Goal: Task Accomplishment & Management: Manage account settings

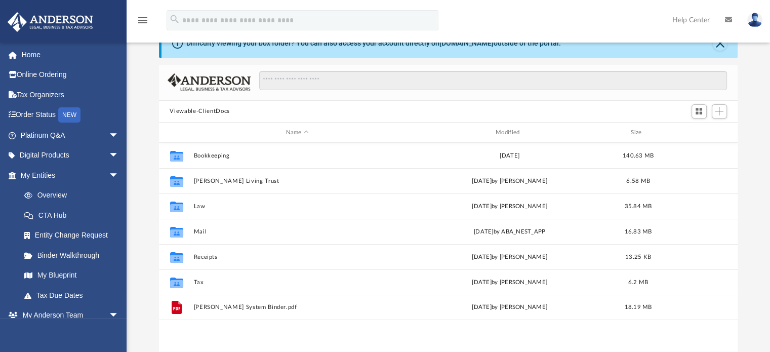
scroll to position [222, 571]
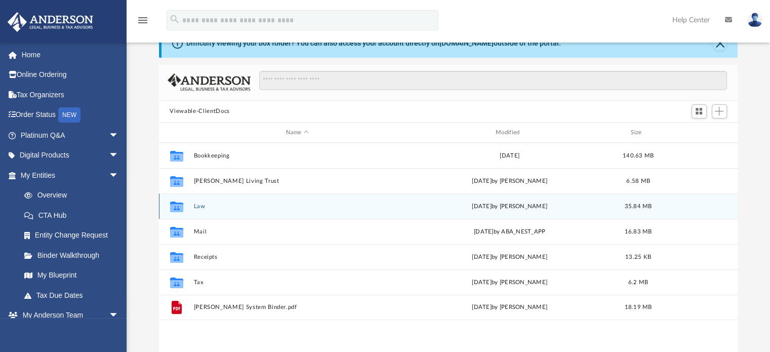
click at [200, 207] on button "Law" at bounding box center [297, 206] width 208 height 7
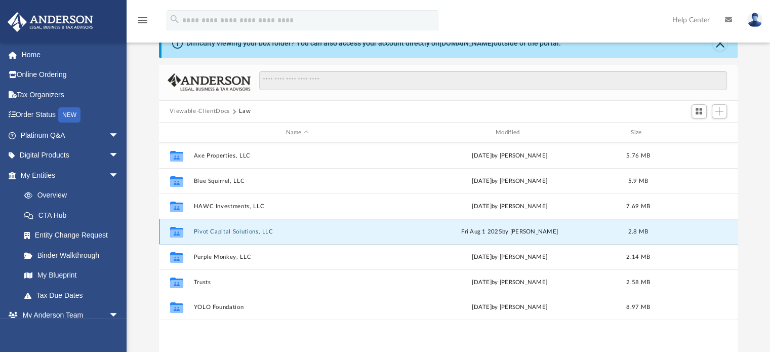
click at [223, 233] on button "Pivot Capital Solutions, LLC" at bounding box center [297, 231] width 208 height 7
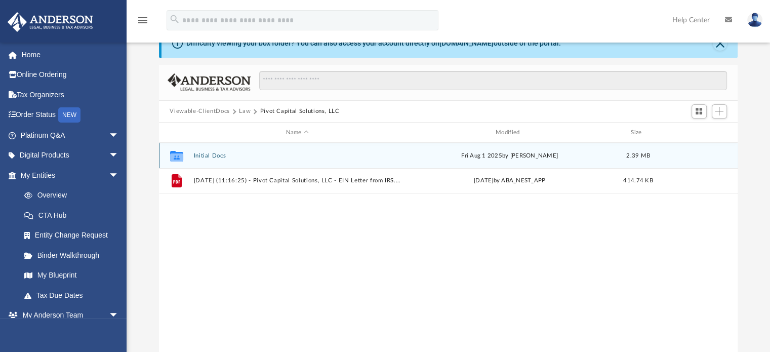
click at [215, 152] on button "Initial Docs" at bounding box center [297, 155] width 208 height 7
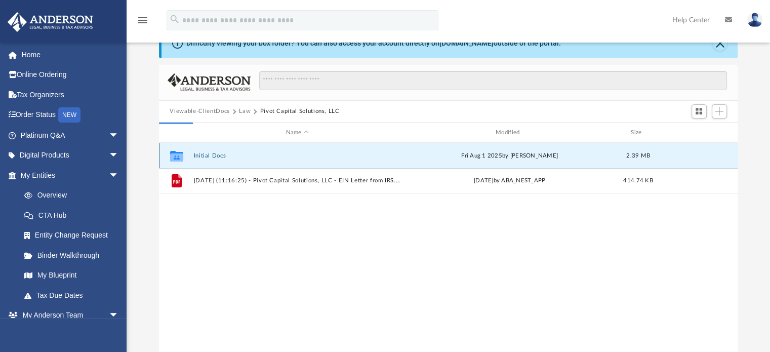
click at [215, 152] on button "Initial Docs" at bounding box center [297, 155] width 208 height 7
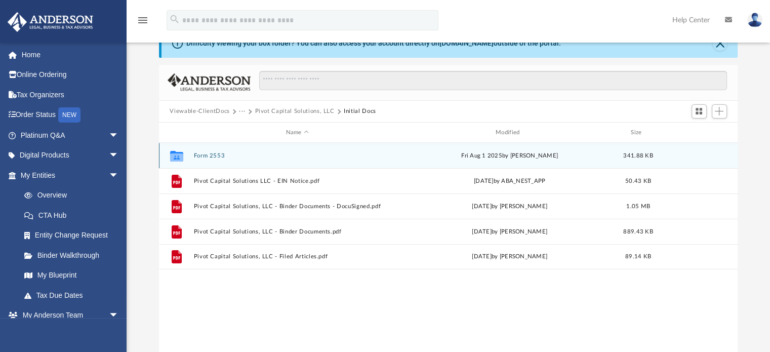
click at [215, 154] on button "Form 2553" at bounding box center [297, 155] width 208 height 7
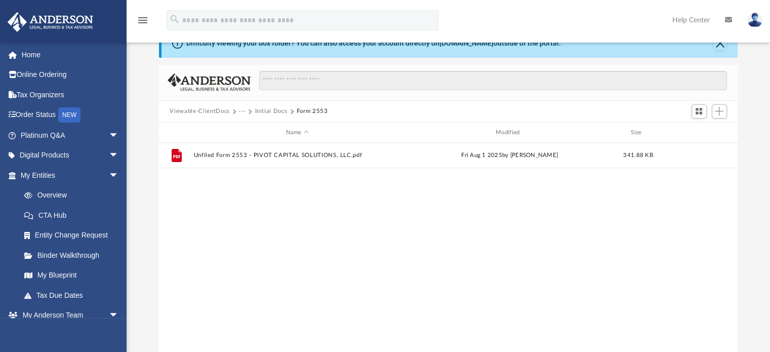
click at [317, 204] on div "File Unfiled Form 2553 - PIVOT CAPITAL SOLUTIONS, LLC.pdf [DATE] by [PERSON_NAM…" at bounding box center [448, 248] width 579 height 210
click at [724, 112] on button "Add" at bounding box center [719, 111] width 15 height 14
click at [701, 133] on li "Upload" at bounding box center [705, 131] width 32 height 11
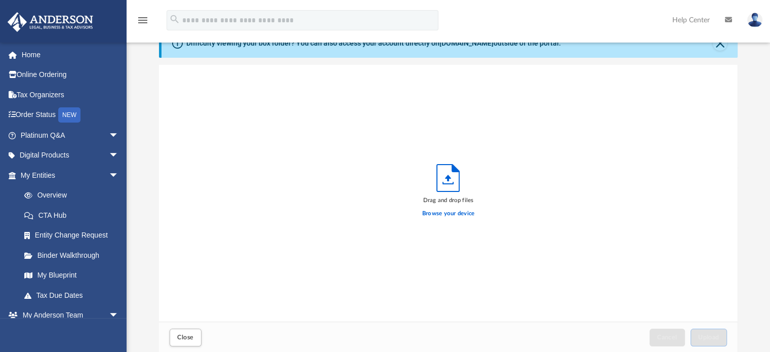
scroll to position [249, 571]
click at [443, 208] on div "Browse your device" at bounding box center [448, 214] width 53 height 18
click at [443, 212] on label "Browse your device" at bounding box center [448, 213] width 53 height 9
click at [0, 0] on input "Browse your device" at bounding box center [0, 0] width 0 height 0
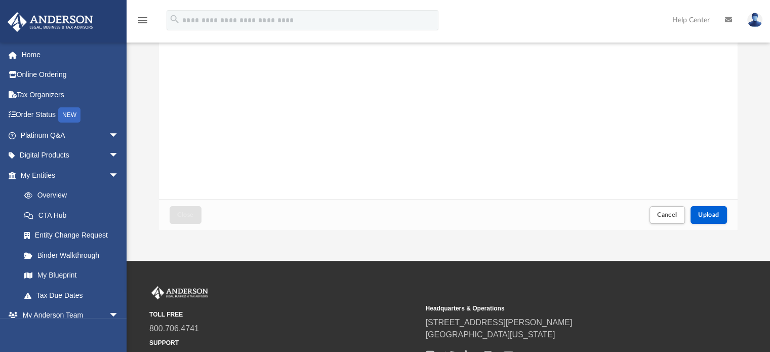
scroll to position [185, 0]
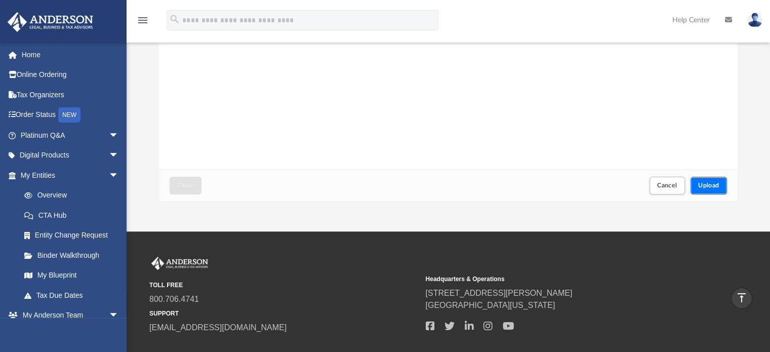
click at [710, 180] on button "Upload" at bounding box center [709, 186] width 36 height 18
click at [759, 135] on div "Difficulty viewing your box folder? You can also access your account directly o…" at bounding box center [448, 39] width 643 height 324
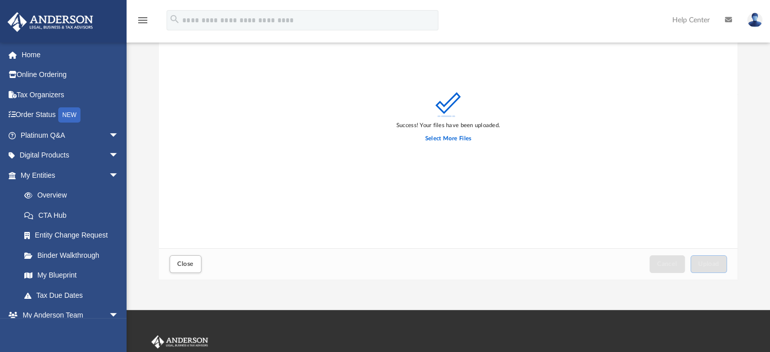
scroll to position [152, 0]
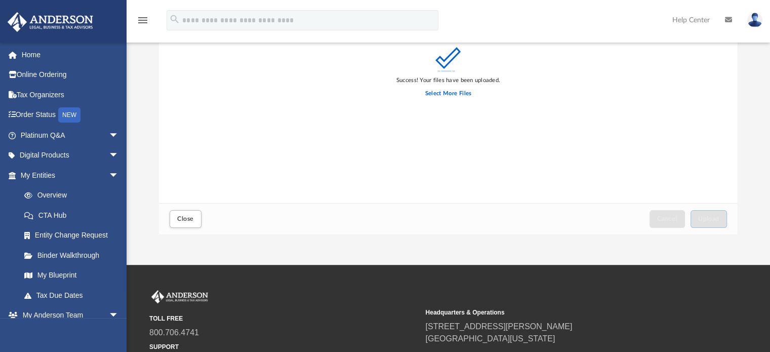
click at [759, 141] on div "Difficulty viewing your box folder? You can also access your account directly o…" at bounding box center [448, 73] width 643 height 324
click at [759, 118] on div "Difficulty viewing your box folder? You can also access your account directly o…" at bounding box center [448, 73] width 643 height 324
click at [753, 91] on div "Difficulty viewing your box folder? You can also access your account directly o…" at bounding box center [448, 73] width 643 height 324
click at [750, 120] on div "Difficulty viewing your box folder? You can also access your account directly o…" at bounding box center [448, 73] width 643 height 324
click at [751, 120] on div "Difficulty viewing your box folder? You can also access your account directly o…" at bounding box center [448, 73] width 643 height 324
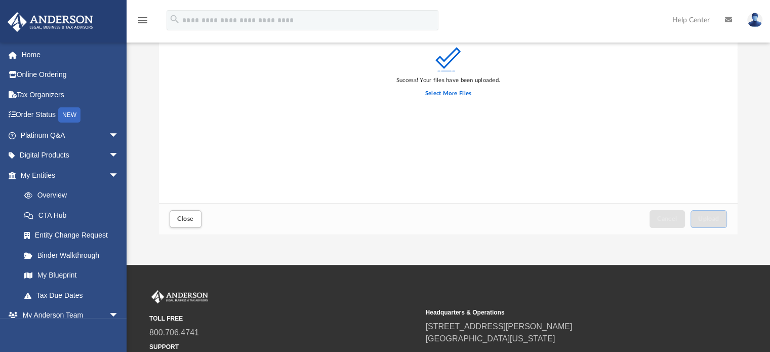
click at [752, 78] on div "Difficulty viewing your box folder? You can also access your account directly o…" at bounding box center [448, 73] width 643 height 324
click at [761, 68] on div "Difficulty viewing your box folder? You can also access your account directly o…" at bounding box center [448, 73] width 643 height 324
click at [754, 103] on div "Difficulty viewing your box folder? You can also access your account directly o…" at bounding box center [448, 73] width 643 height 324
click at [139, 179] on div "Difficulty viewing your box folder? You can also access your account directly o…" at bounding box center [448, 73] width 643 height 324
click at [148, 123] on div "Difficulty viewing your box folder? You can also access your account directly o…" at bounding box center [448, 73] width 643 height 324
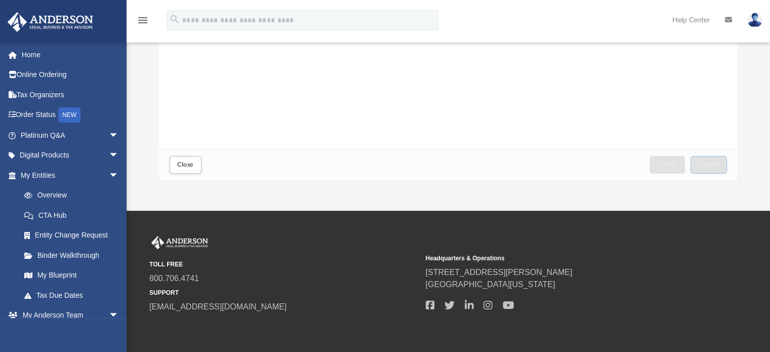
scroll to position [246, 0]
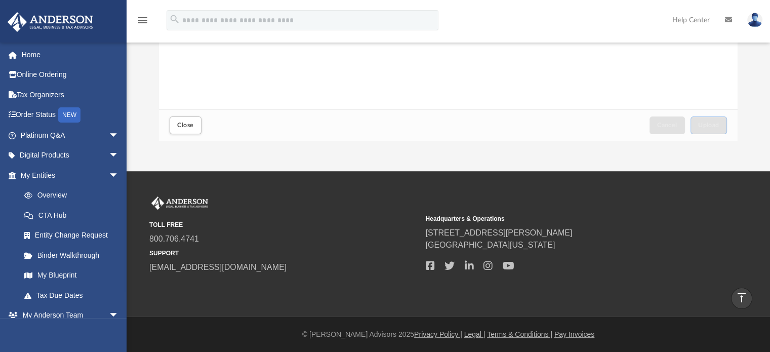
click at [159, 128] on div "Close Cancel Upload" at bounding box center [448, 124] width 579 height 31
click at [177, 123] on span "Close" at bounding box center [185, 125] width 16 height 6
